Goal: Task Accomplishment & Management: Manage account settings

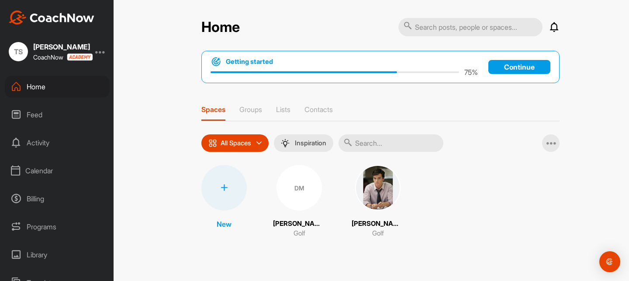
click at [60, 171] on div "Calendar" at bounding box center [57, 171] width 105 height 22
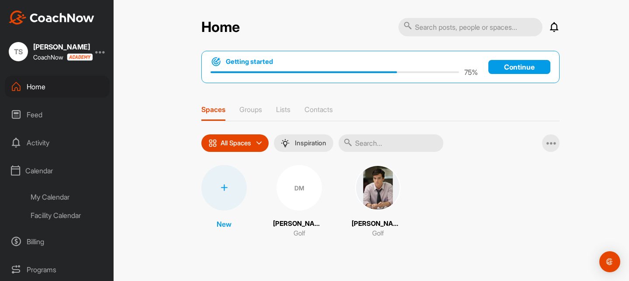
click at [62, 195] on div "My Calendar" at bounding box center [66, 197] width 85 height 18
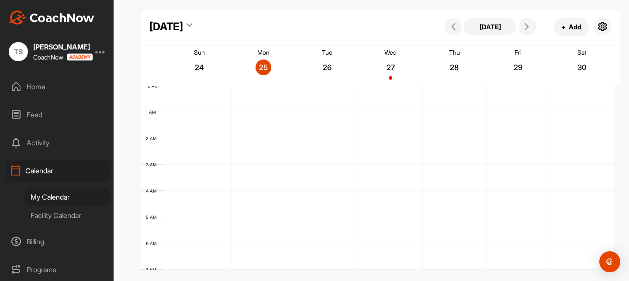
scroll to position [151, 0]
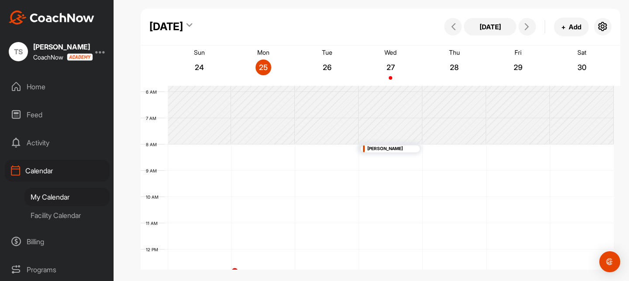
click at [391, 147] on div "[PERSON_NAME]" at bounding box center [390, 148] width 44 height 7
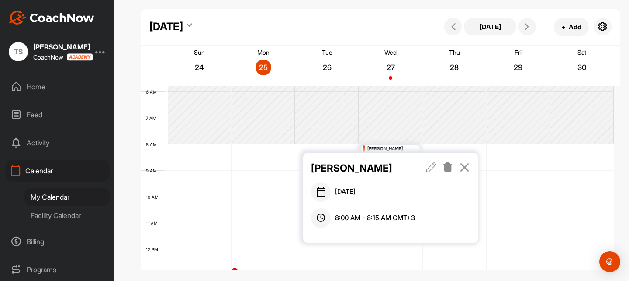
click at [466, 171] on icon at bounding box center [465, 167] width 10 height 10
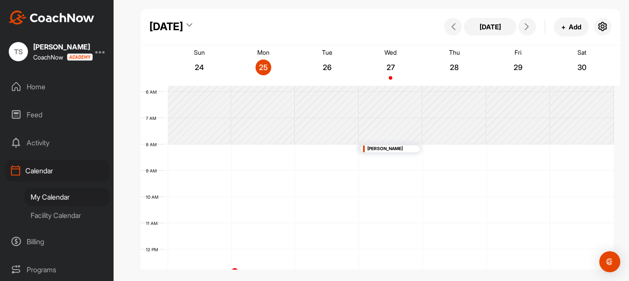
click at [99, 51] on div at bounding box center [100, 51] width 10 height 10
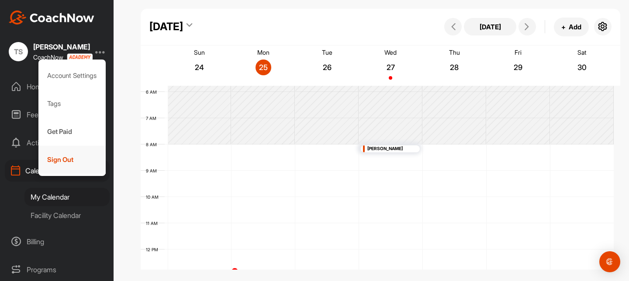
click at [73, 150] on div "Sign Out" at bounding box center [72, 160] width 68 height 28
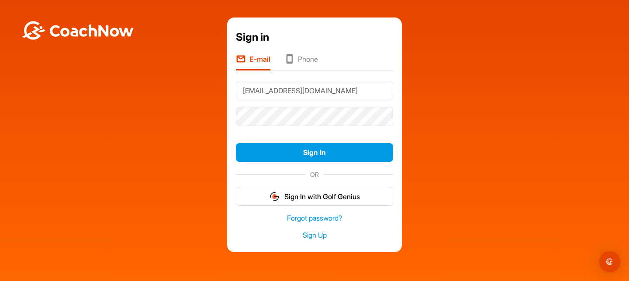
drag, startPoint x: 280, startPoint y: 90, endPoint x: 267, endPoint y: 90, distance: 13.1
click at [267, 90] on input "[EMAIL_ADDRESS][DOMAIN_NAME]" at bounding box center [314, 90] width 157 height 19
drag, startPoint x: 304, startPoint y: 91, endPoint x: 260, endPoint y: 90, distance: 43.7
click at [260, 90] on input "[EMAIL_ADDRESS][DOMAIN_NAME]" at bounding box center [314, 90] width 157 height 19
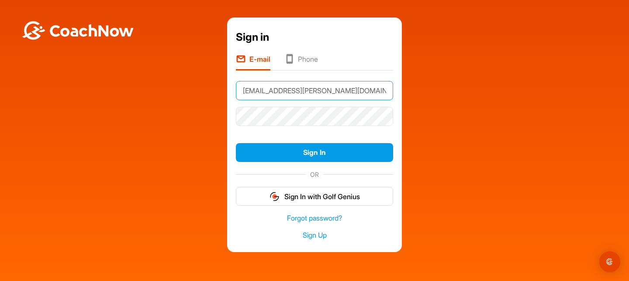
click at [298, 89] on input "[EMAIL_ADDRESS][PERSON_NAME][DOMAIN_NAME]" at bounding box center [314, 90] width 157 height 19
type input "[EMAIL_ADDRESS][DOMAIN_NAME]"
click at [236, 143] on button "Sign In" at bounding box center [314, 152] width 157 height 19
